Goal: Find contact information: Find contact information

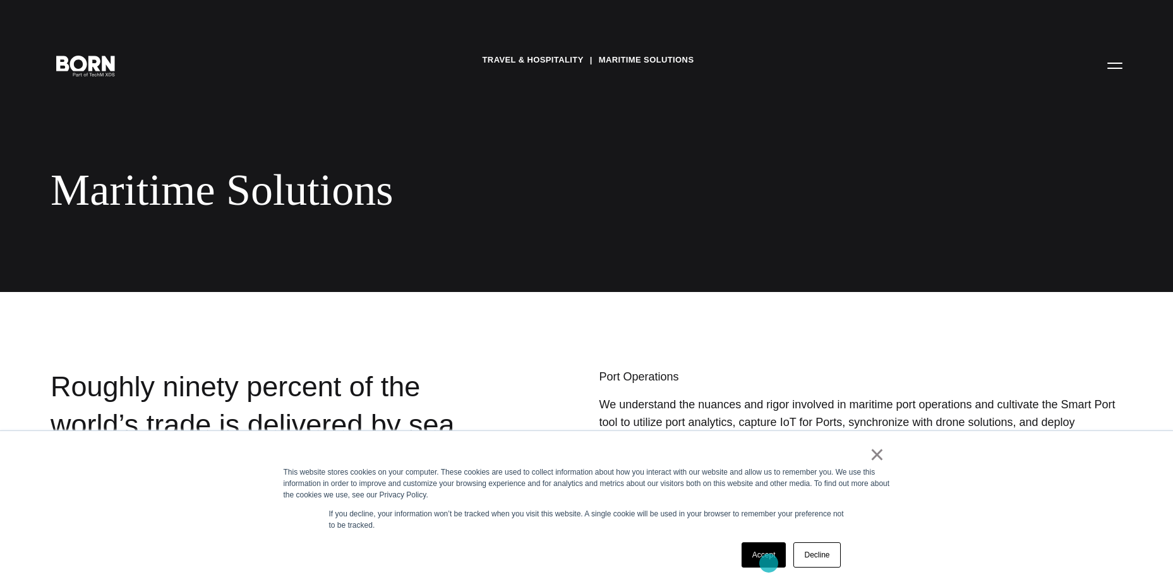
click at [769, 563] on link "Accept" at bounding box center [764, 554] width 45 height 25
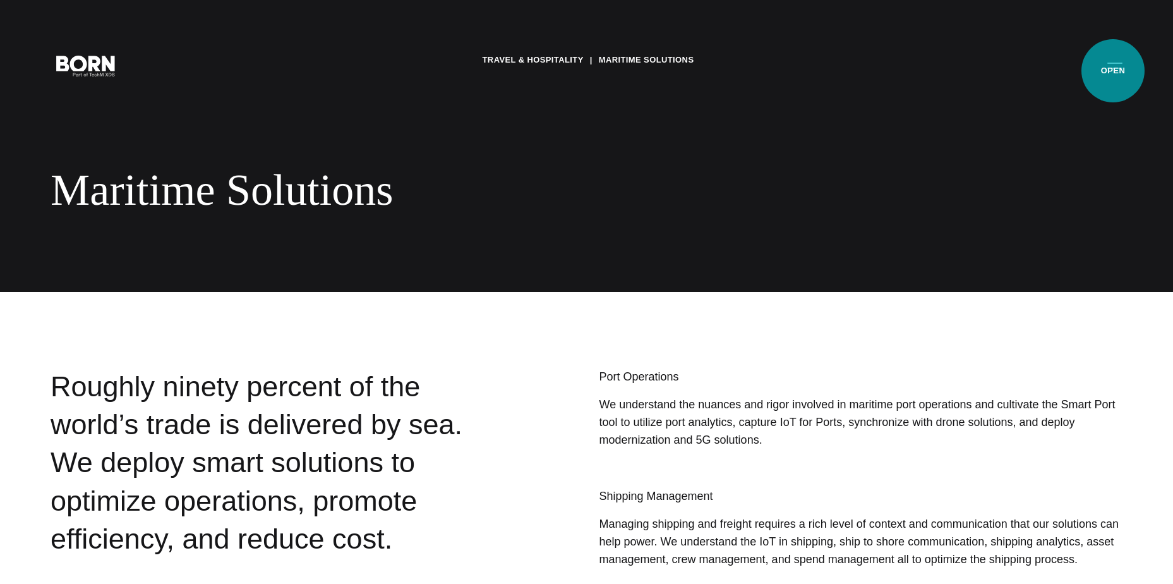
click at [1116, 69] on button "Primary Menu" at bounding box center [1115, 65] width 30 height 27
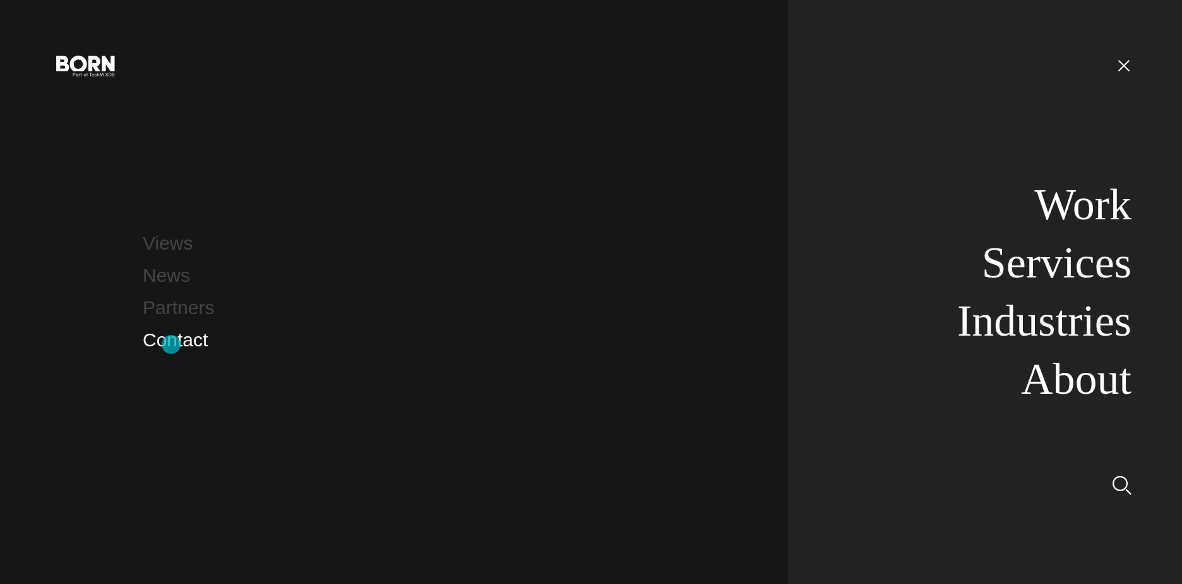
click at [172, 344] on link "Contact" at bounding box center [175, 339] width 65 height 21
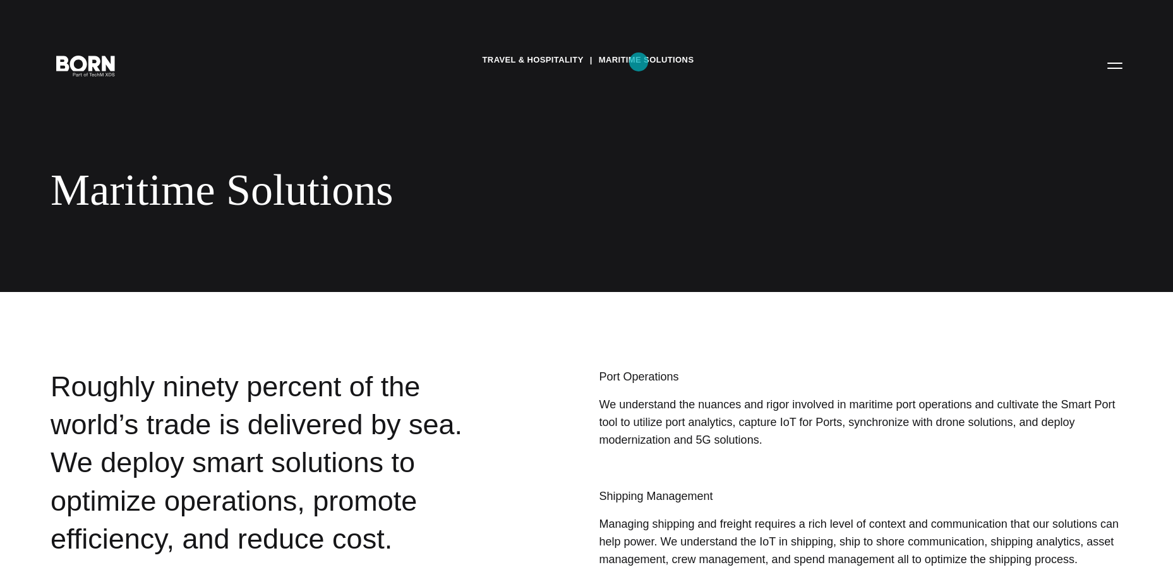
click at [639, 62] on link "Maritime Solutions" at bounding box center [646, 60] width 95 height 19
click at [1110, 71] on button "Primary Menu" at bounding box center [1115, 65] width 30 height 27
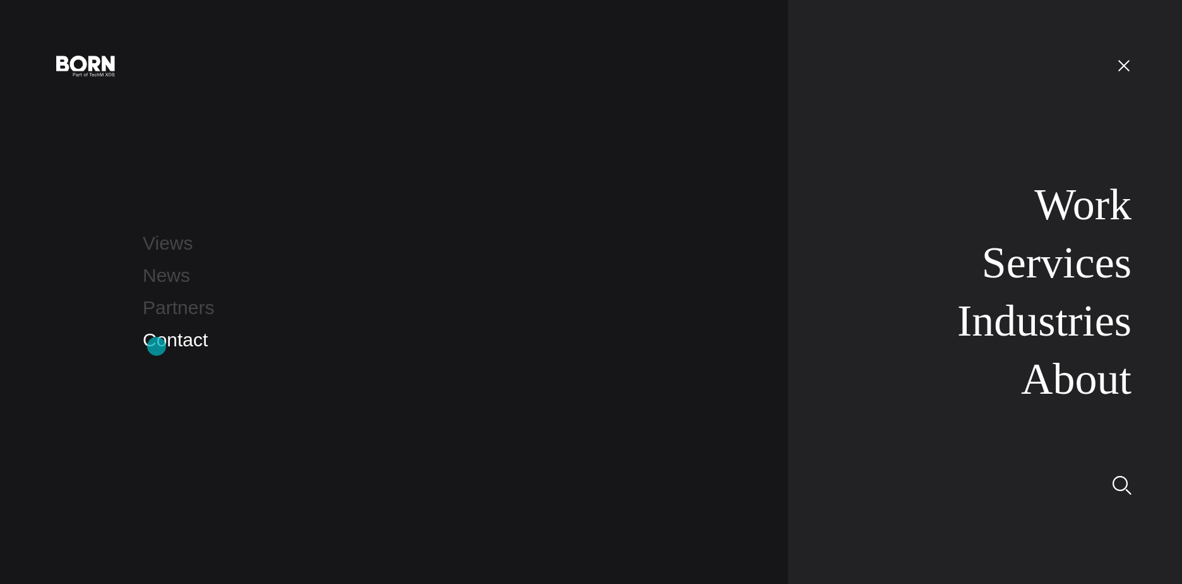
click at [157, 346] on link "Contact" at bounding box center [175, 339] width 65 height 21
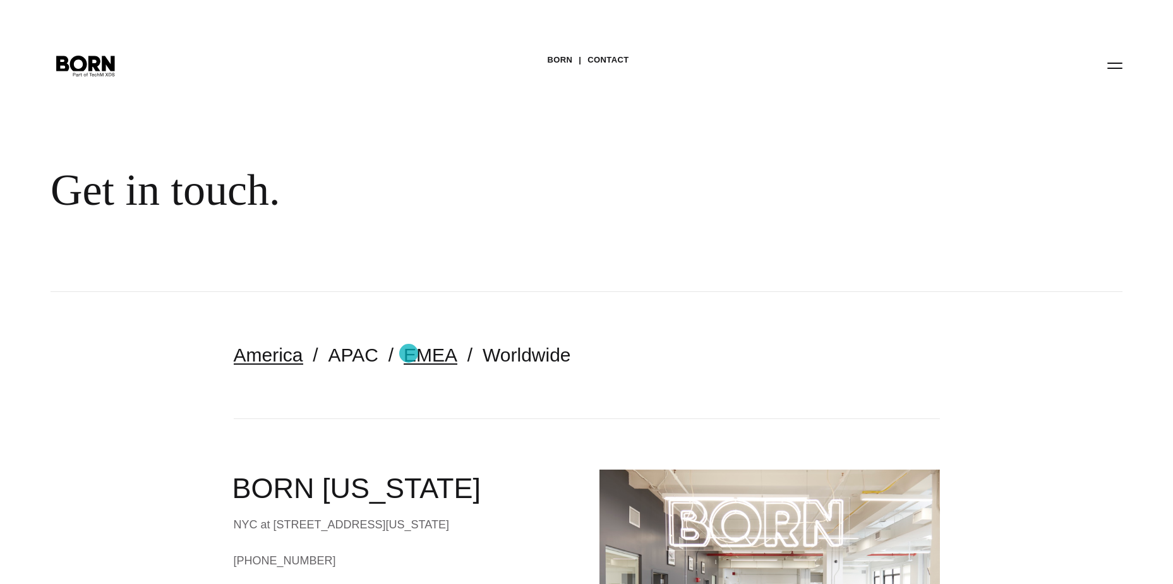
click at [409, 353] on link "EMEA" at bounding box center [431, 354] width 54 height 21
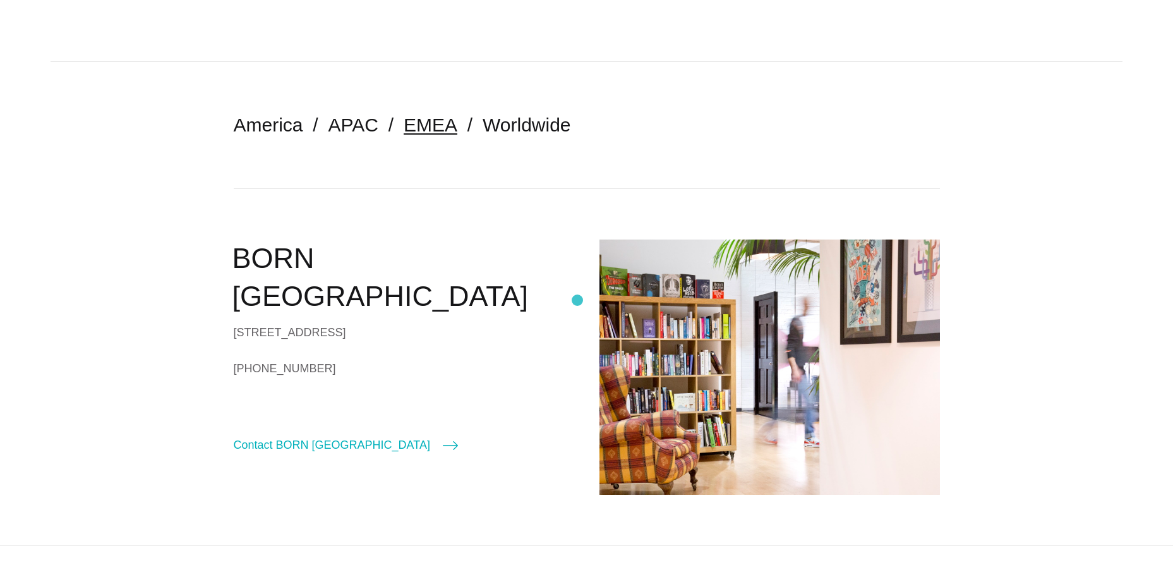
scroll to position [126, 0]
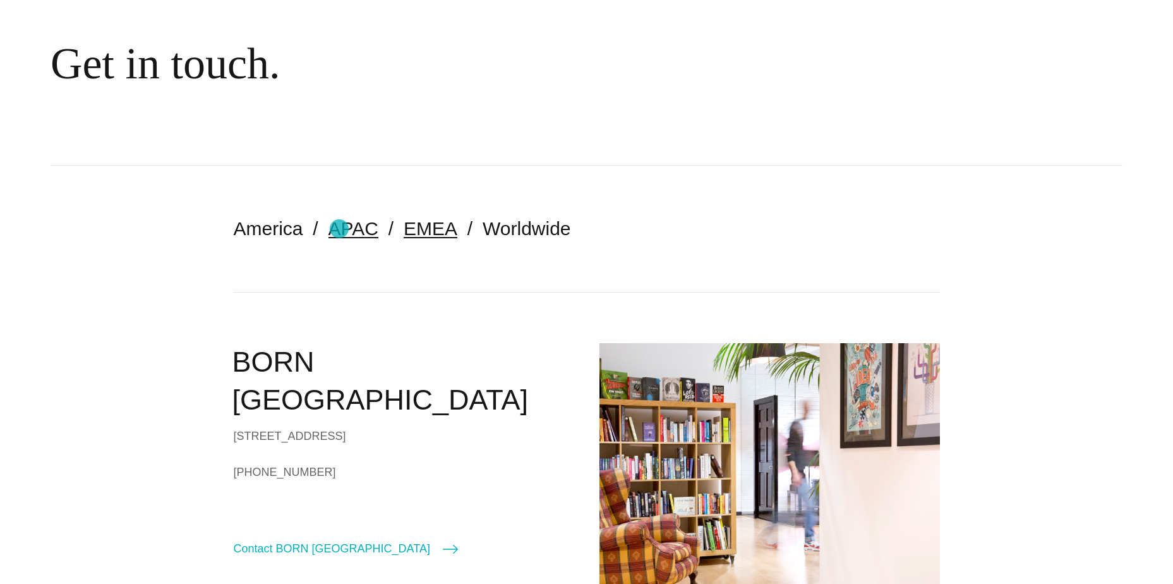
click at [339, 229] on link "APAC" at bounding box center [353, 228] width 50 height 21
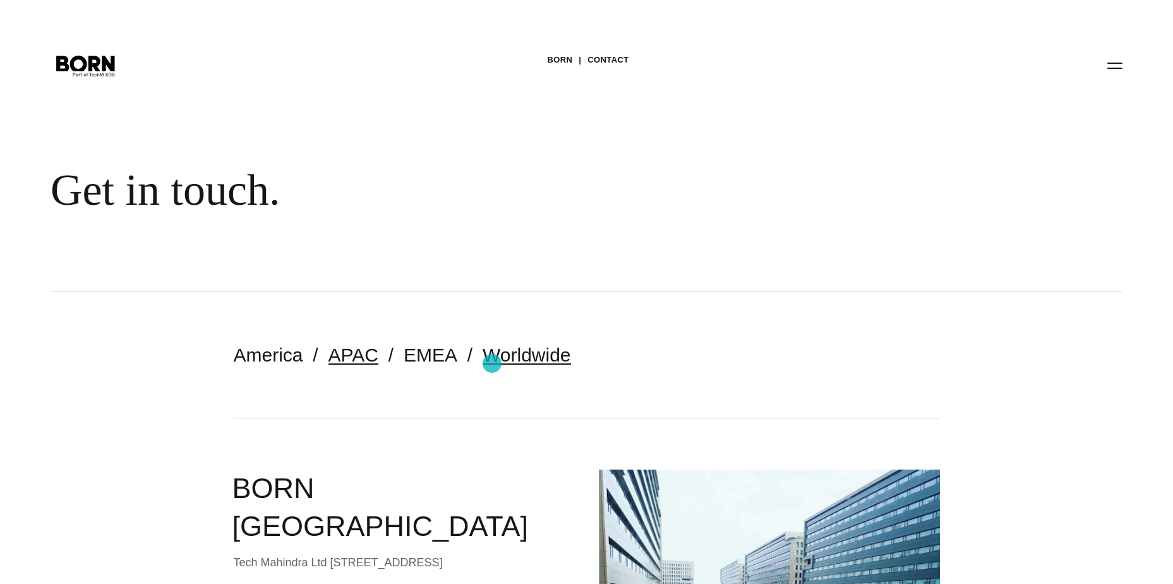
click at [492, 363] on link "Worldwide" at bounding box center [527, 354] width 88 height 21
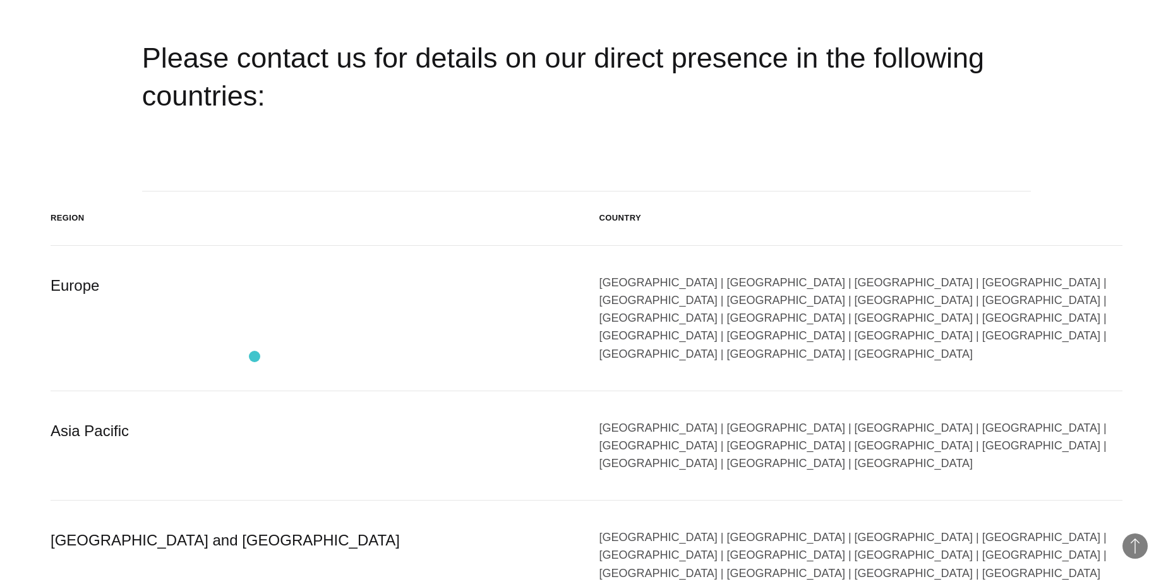
scroll to position [821, 0]
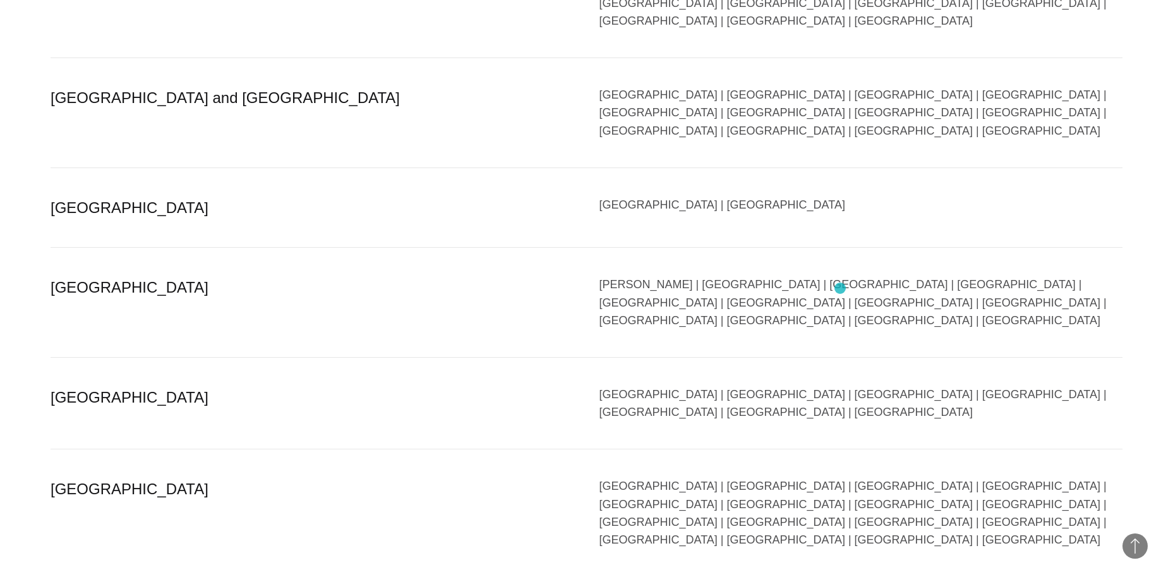
click at [840, 385] on div "[GEOGRAPHIC_DATA] | [GEOGRAPHIC_DATA] | [GEOGRAPHIC_DATA] | [GEOGRAPHIC_DATA] |…" at bounding box center [861, 402] width 524 height 35
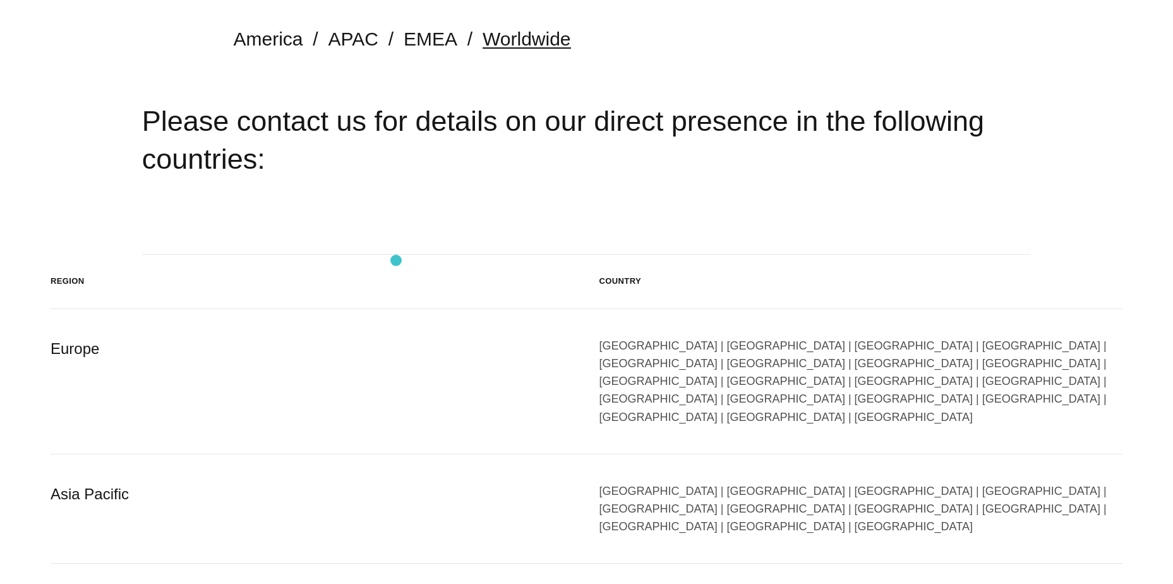
scroll to position [0, 0]
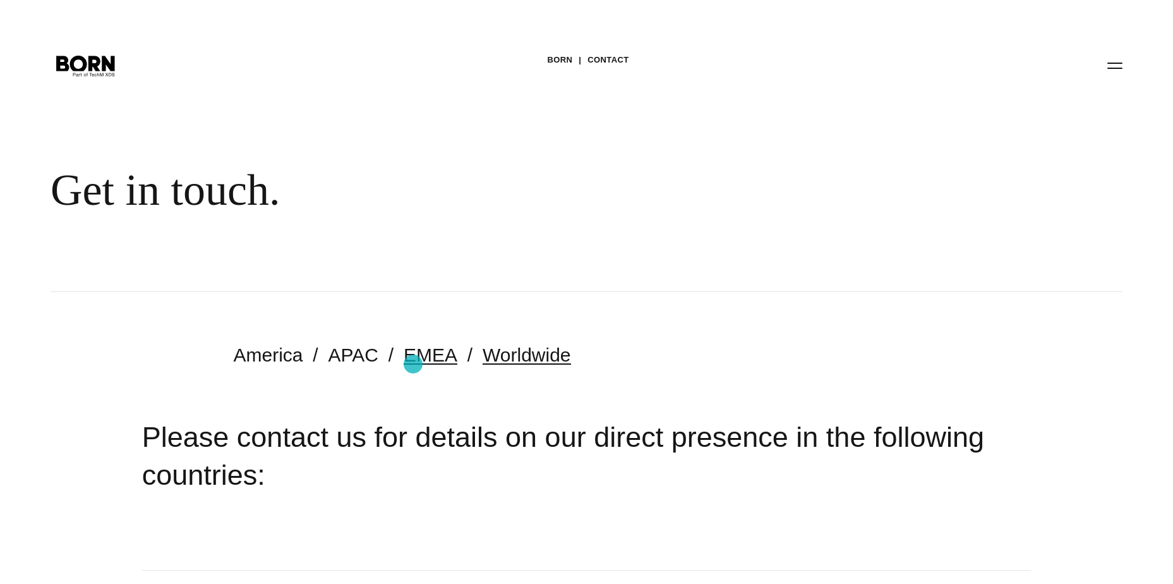
click at [414, 362] on link "EMEA" at bounding box center [431, 354] width 54 height 21
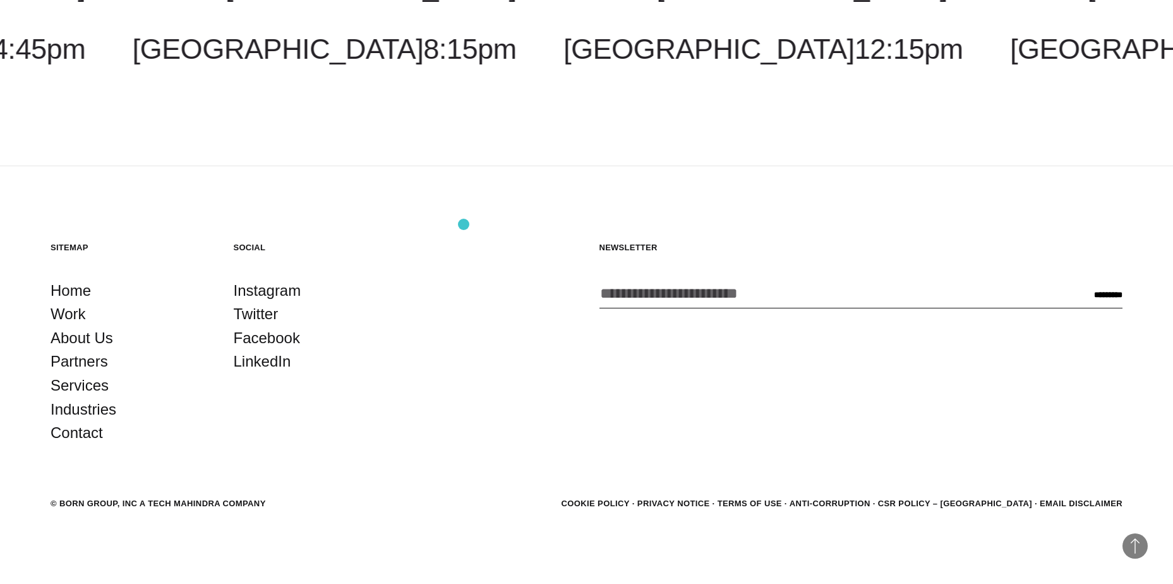
scroll to position [1253, 0]
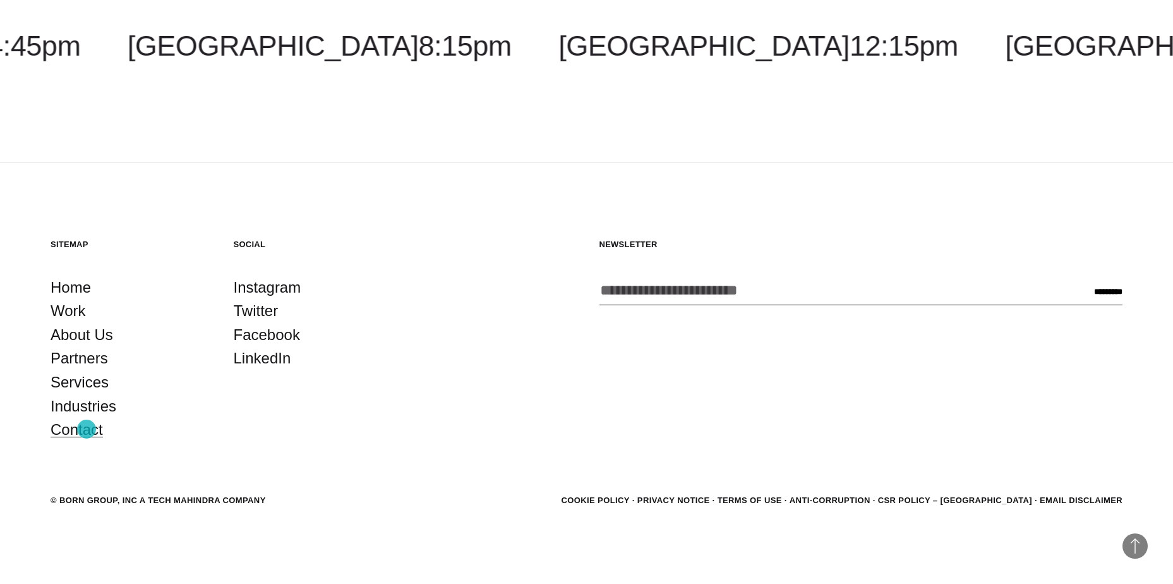
click at [87, 429] on link "Contact" at bounding box center [77, 430] width 52 height 24
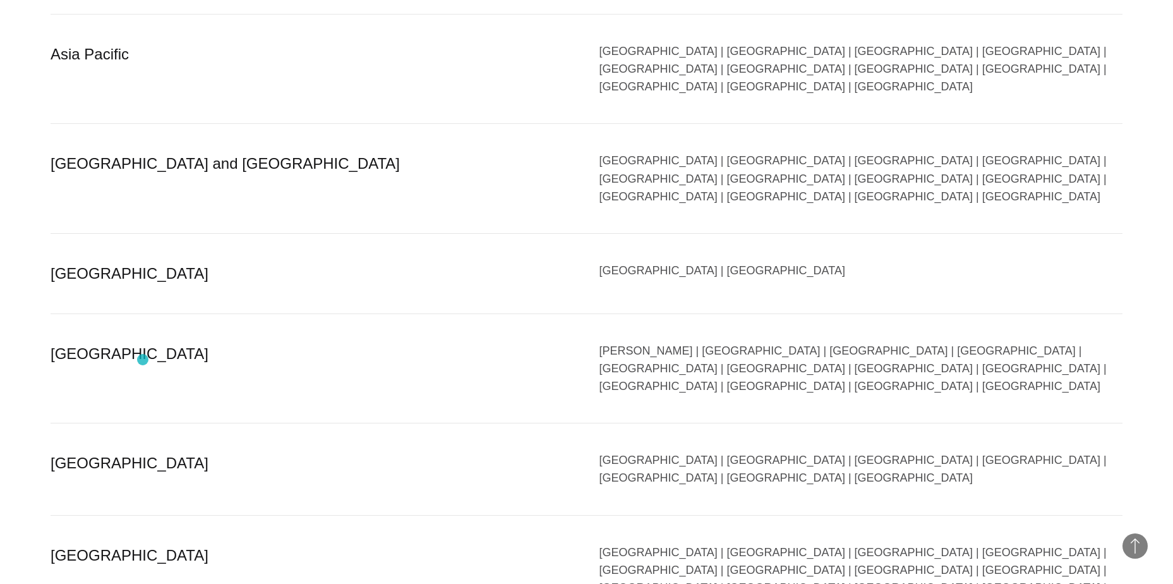
scroll to position [2400, 0]
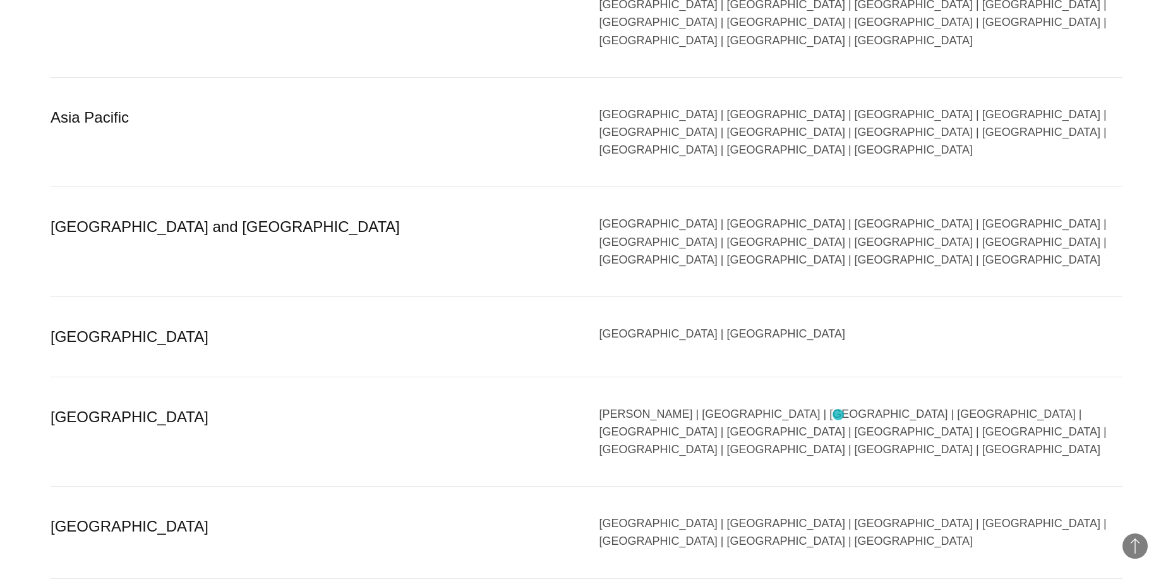
click at [838, 514] on div "[GEOGRAPHIC_DATA] | [GEOGRAPHIC_DATA] | [GEOGRAPHIC_DATA] | [GEOGRAPHIC_DATA] |…" at bounding box center [861, 531] width 524 height 35
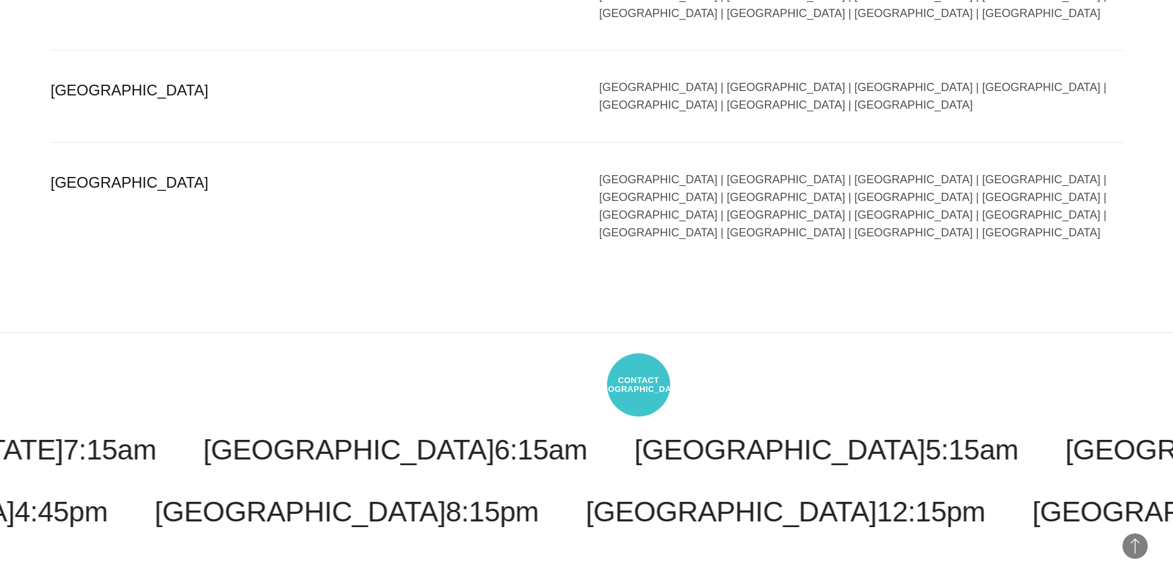
scroll to position [2842, 0]
